Goal: Transaction & Acquisition: Purchase product/service

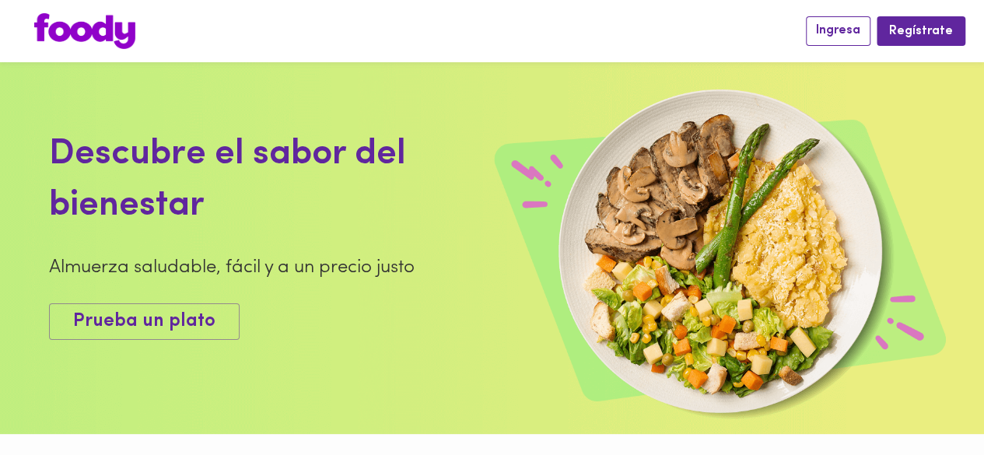
click at [856, 30] on span "Ingresa" at bounding box center [838, 30] width 44 height 15
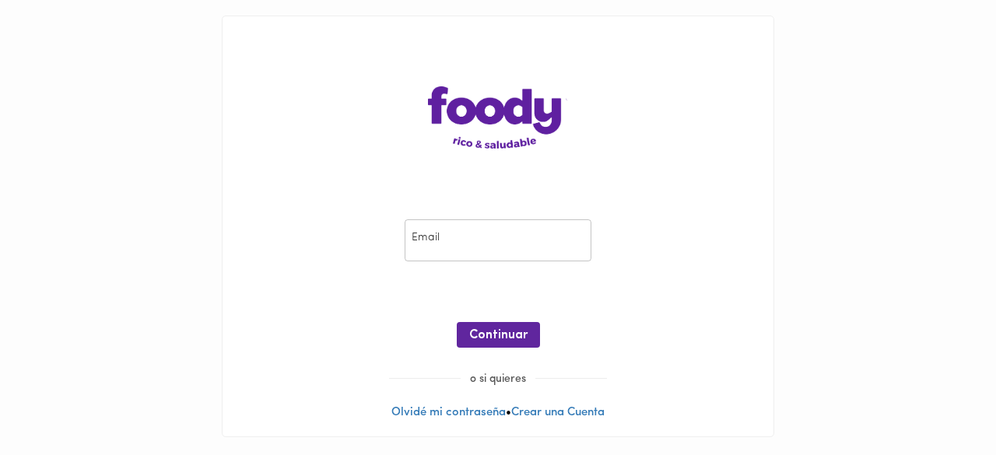
click at [545, 251] on input "email" at bounding box center [498, 240] width 187 height 43
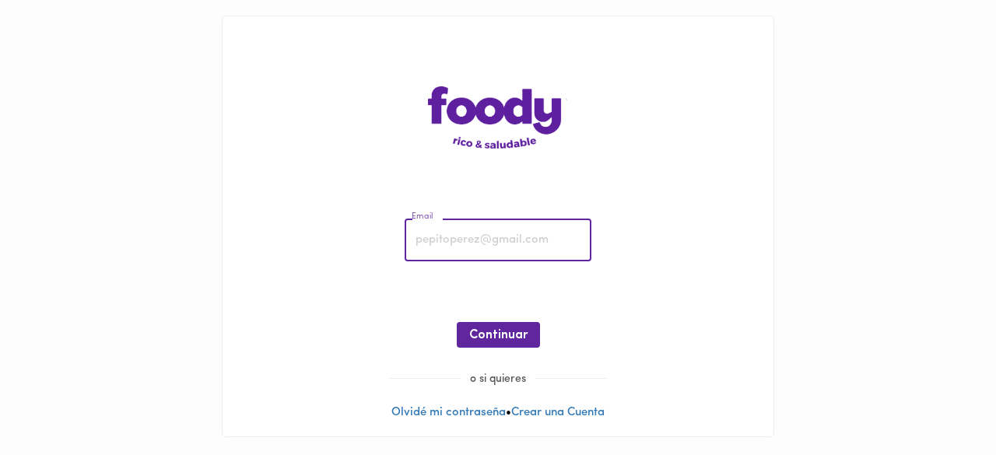
type input "[EMAIL_ADDRESS][DOMAIN_NAME]"
click at [522, 332] on span "Continuar" at bounding box center [498, 335] width 58 height 15
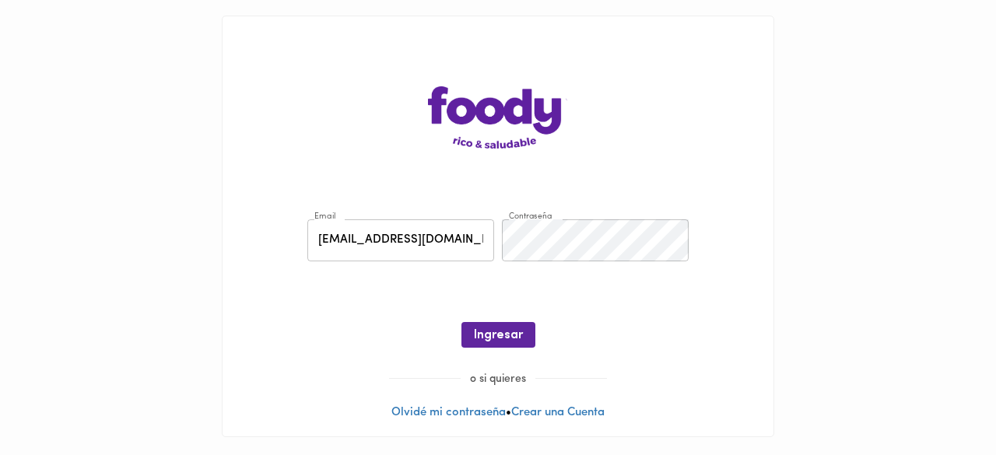
click at [522, 332] on button "Ingresar" at bounding box center [498, 335] width 74 height 26
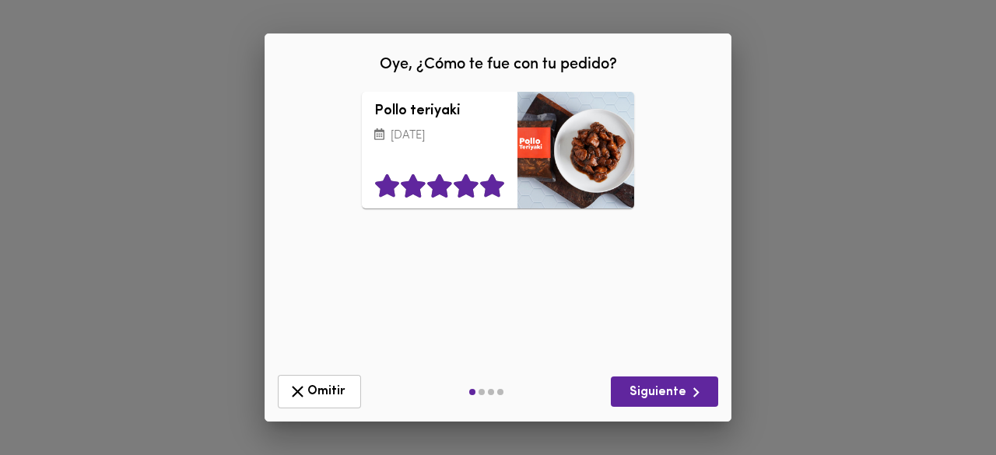
click at [487, 192] on icon at bounding box center [492, 186] width 24 height 23
click at [668, 396] on span "Siguiente" at bounding box center [664, 392] width 82 height 19
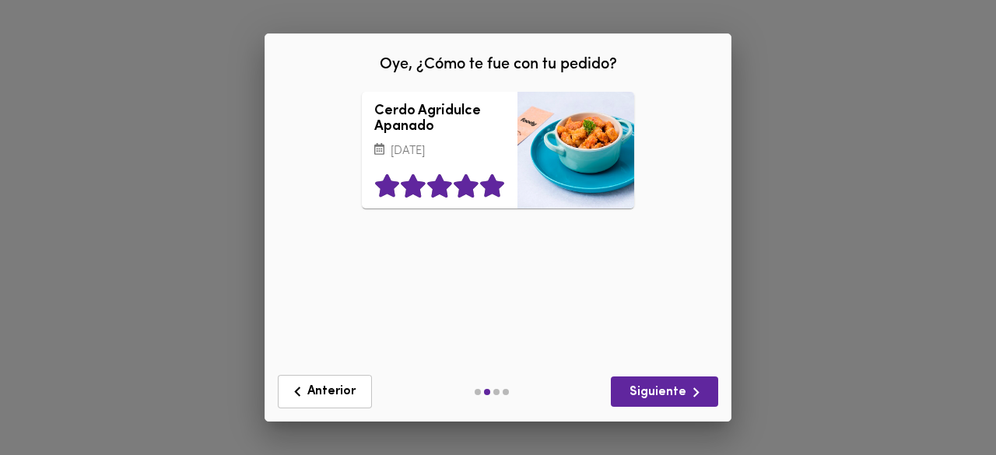
click at [490, 198] on icon at bounding box center [492, 186] width 24 height 23
click at [682, 391] on span "Siguiente" at bounding box center [664, 392] width 82 height 19
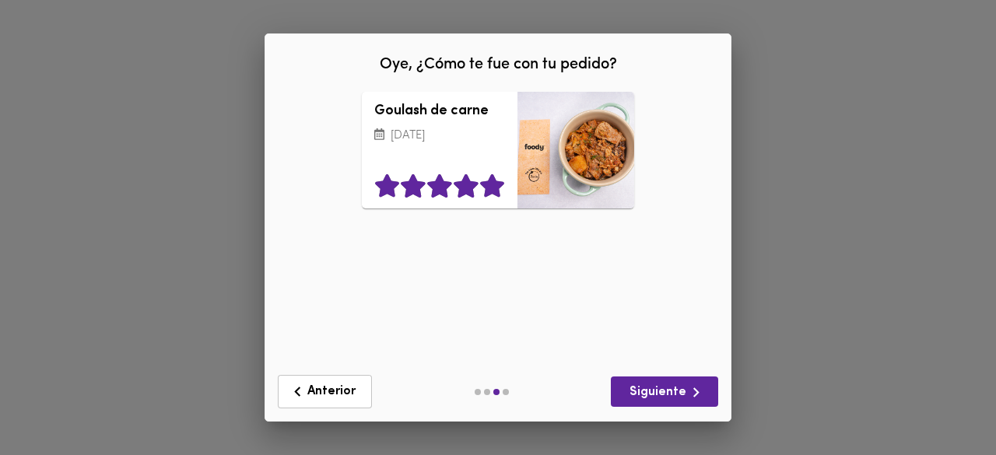
click at [480, 191] on icon at bounding box center [492, 186] width 26 height 23
click at [691, 395] on icon "button" at bounding box center [695, 392] width 19 height 19
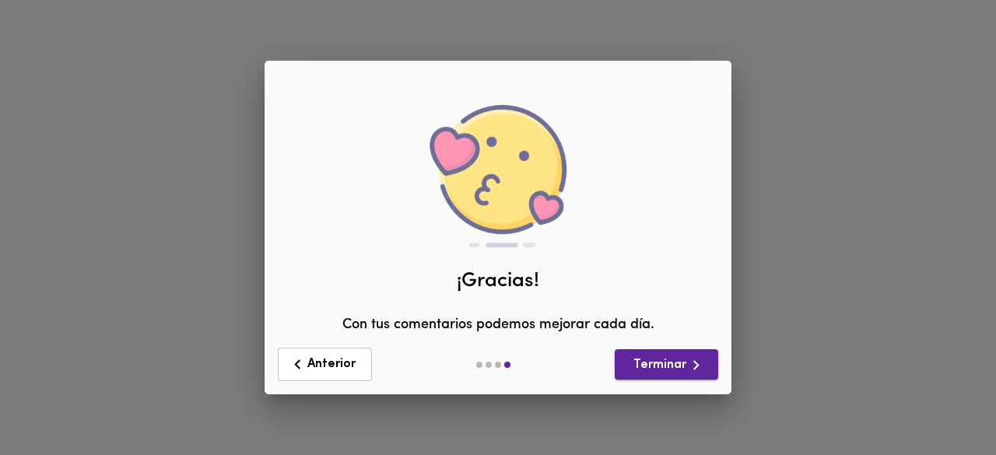
click at [655, 360] on span "Terminar" at bounding box center [666, 365] width 79 height 19
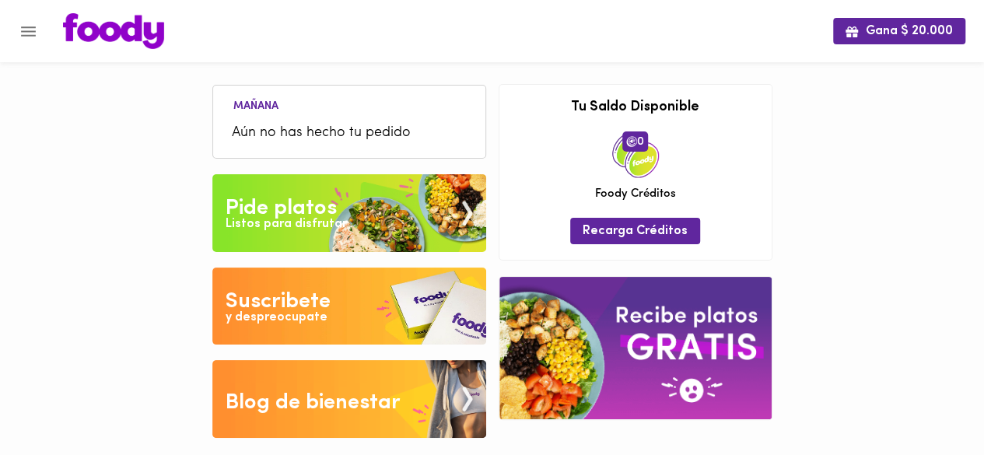
click at [325, 223] on div "Listos para disfrutar" at bounding box center [286, 225] width 121 height 18
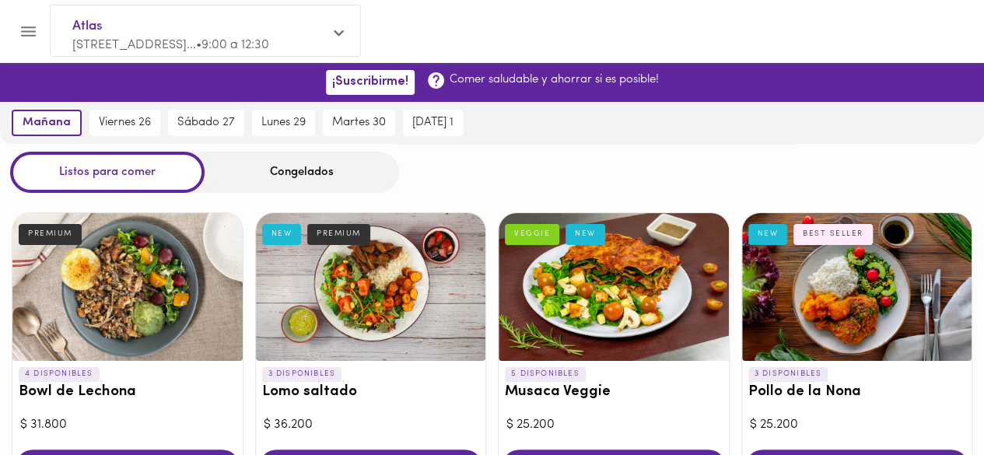
click at [285, 168] on div "Congelados" at bounding box center [302, 172] width 194 height 41
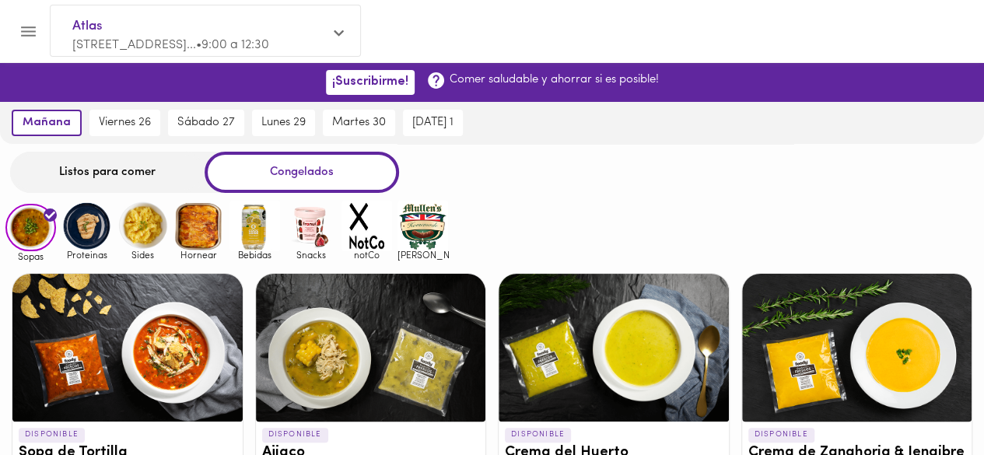
click at [96, 226] on img at bounding box center [86, 226] width 51 height 51
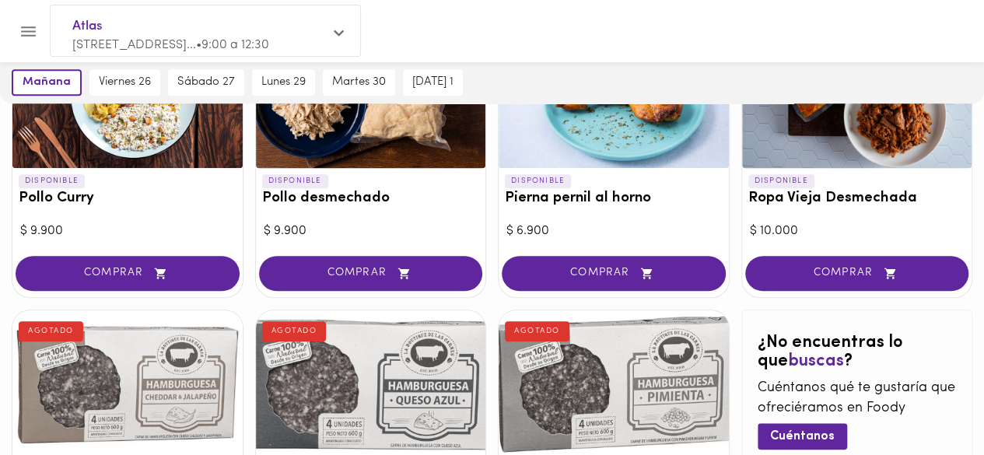
scroll to position [467, 0]
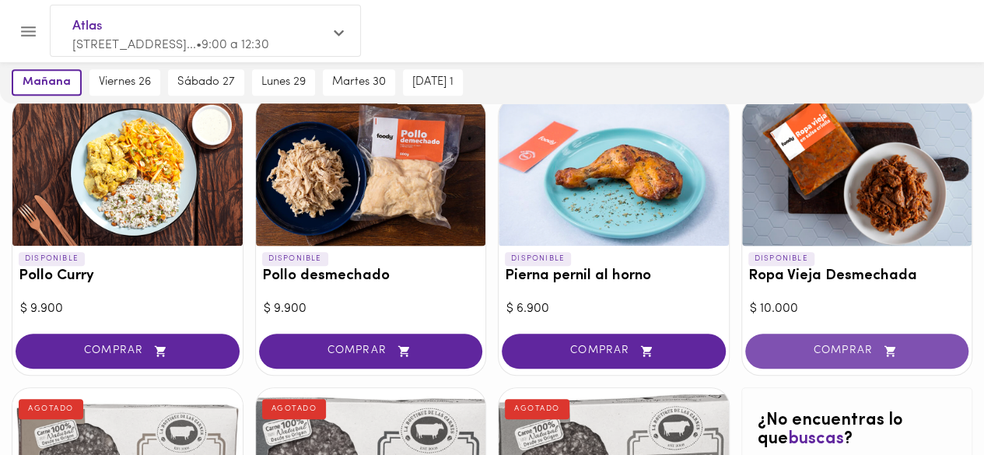
click at [852, 352] on span "COMPRAR" at bounding box center [857, 351] width 185 height 13
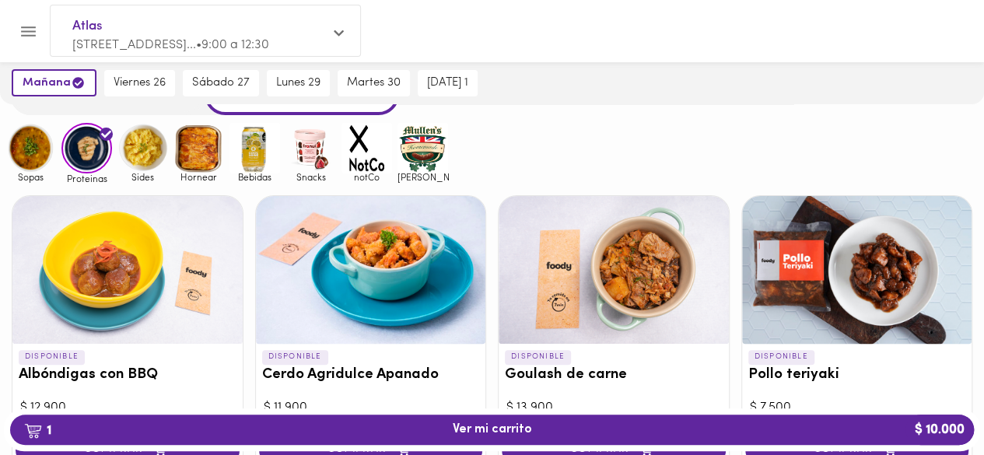
scroll to position [156, 0]
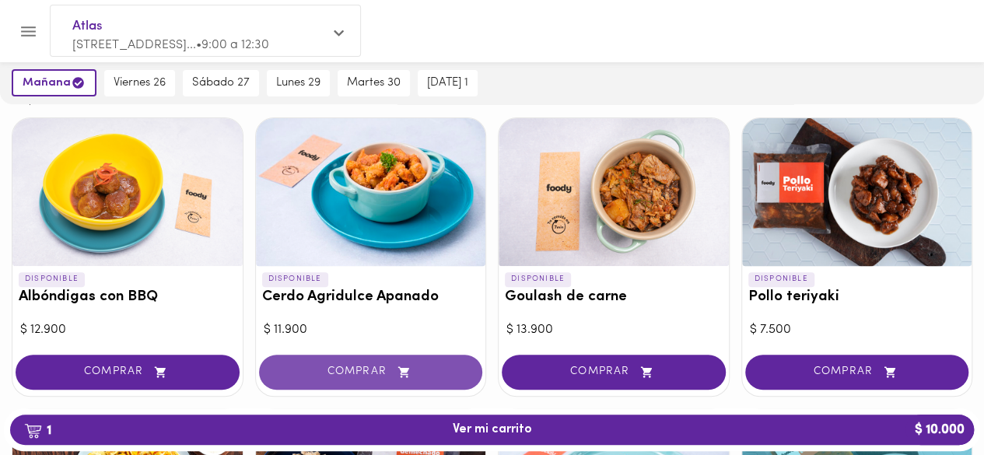
click at [380, 377] on span "COMPRAR" at bounding box center [371, 372] width 185 height 13
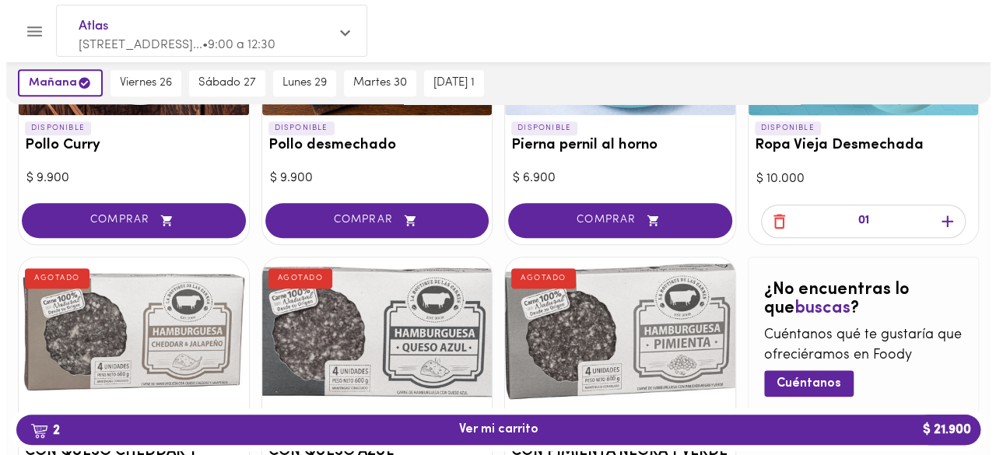
scroll to position [487, 0]
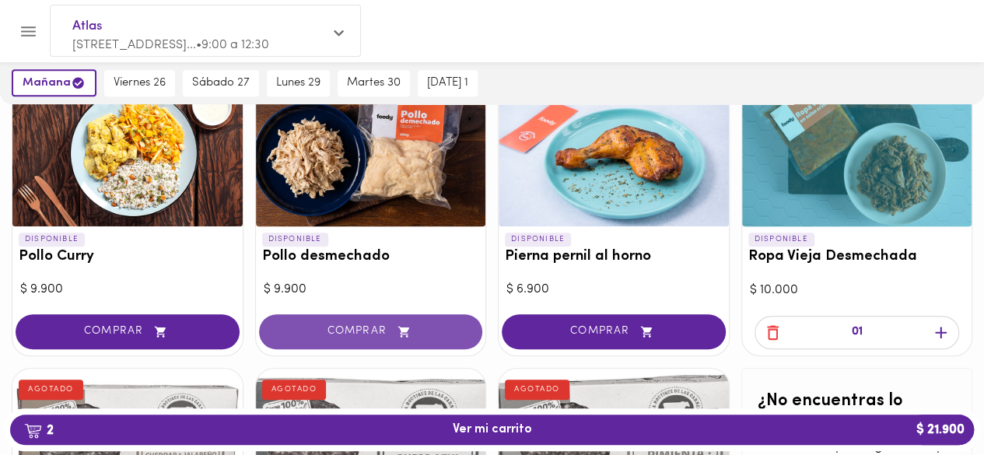
click at [412, 333] on icon "button" at bounding box center [403, 331] width 19 height 13
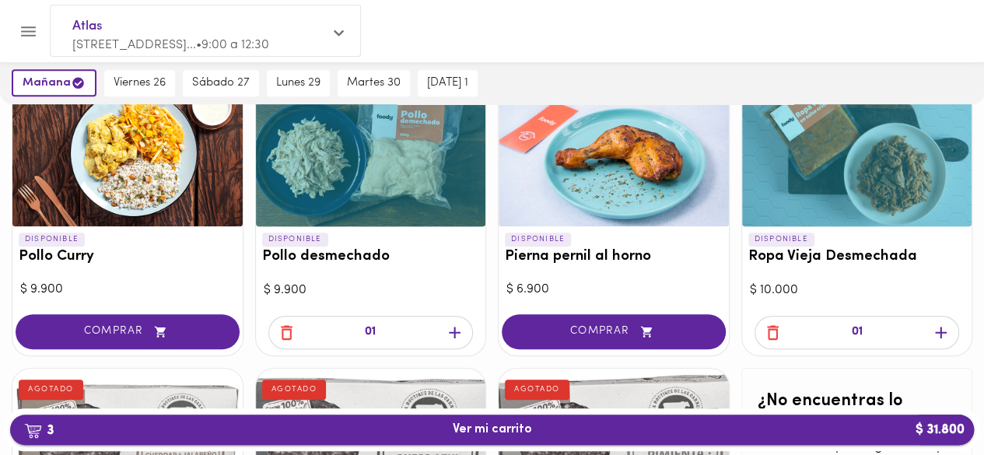
click at [540, 427] on span "3 Ver mi carrito $ 31.800" at bounding box center [492, 429] width 939 height 15
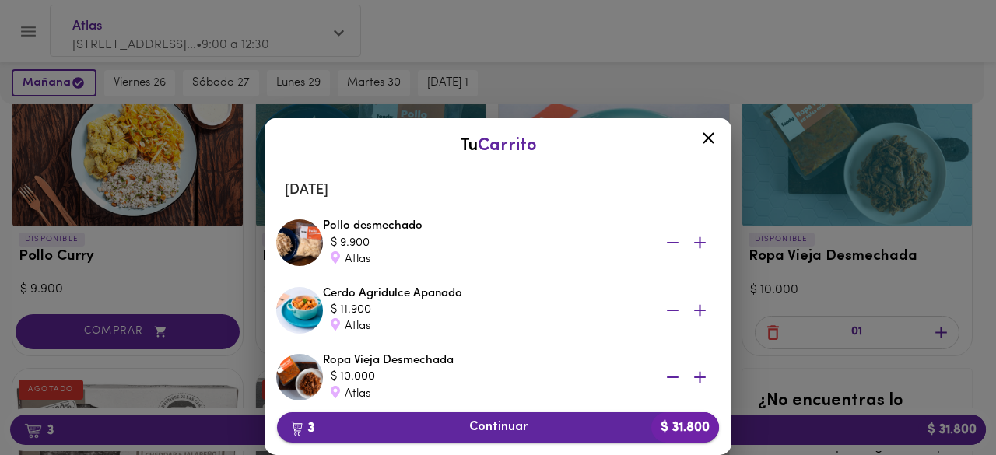
click at [553, 433] on span "3 Continuar $ 31.800" at bounding box center [497, 427] width 417 height 15
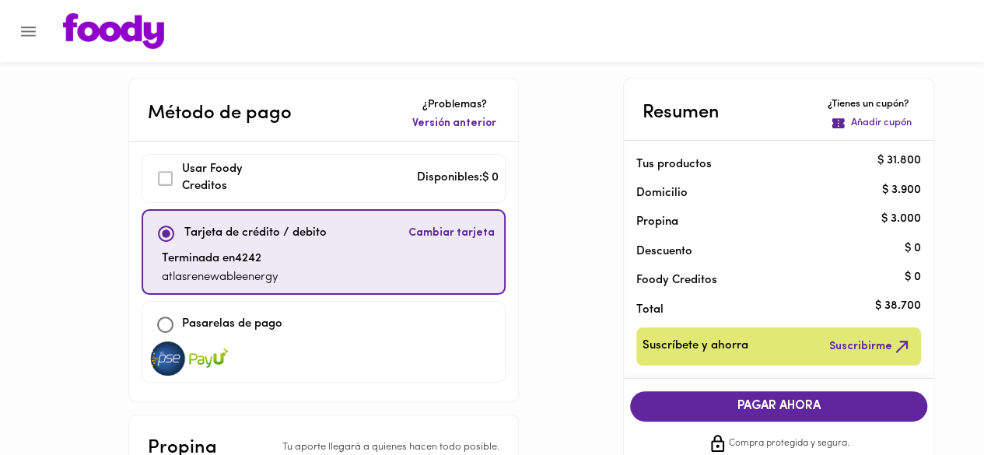
scroll to position [156, 0]
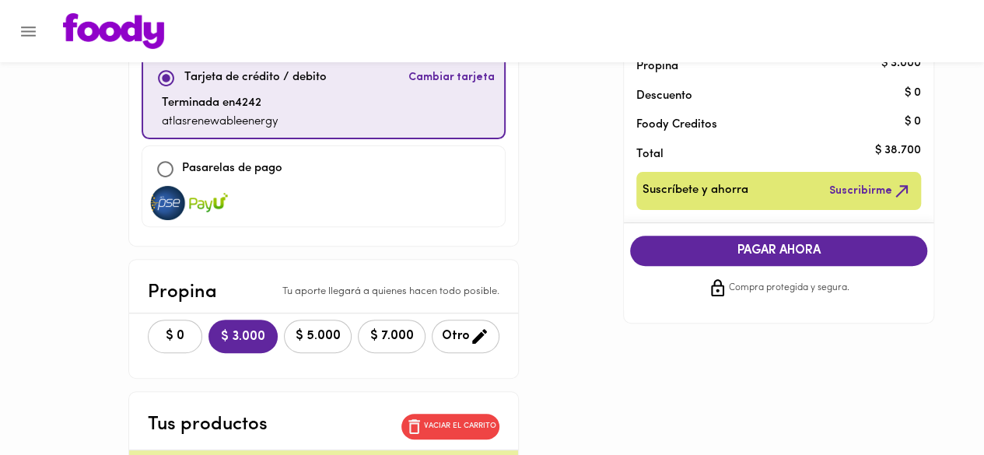
click at [158, 329] on span "$ 0" at bounding box center [175, 336] width 34 height 15
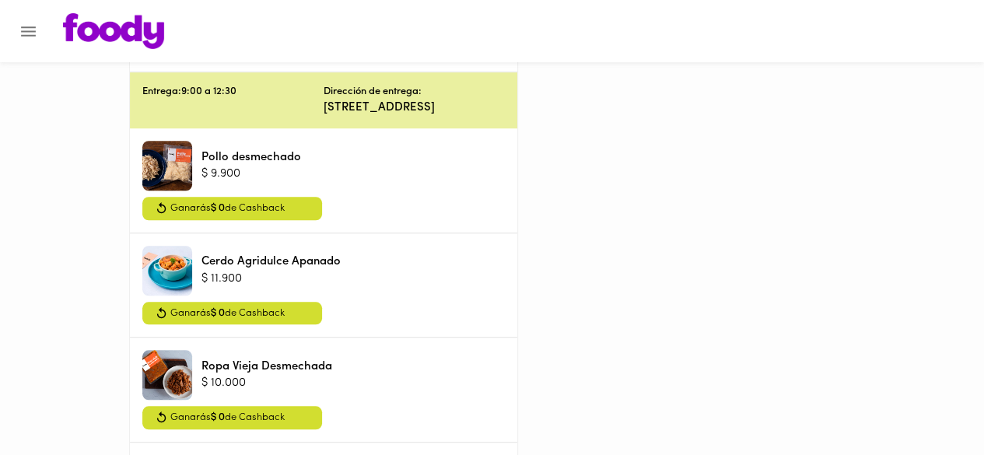
scroll to position [0, 0]
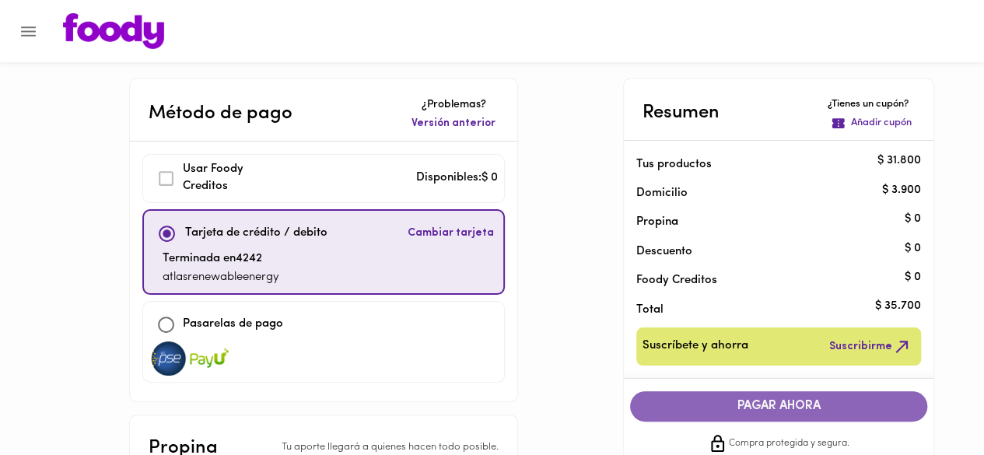
click at [799, 401] on span "PAGAR AHORA" at bounding box center [779, 406] width 266 height 15
